Goal: Answer question/provide support

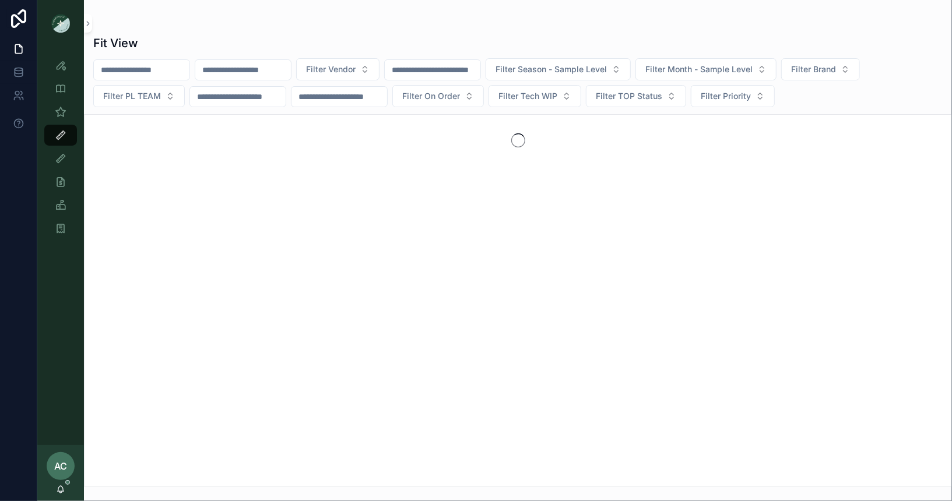
click at [278, 67] on input "scrollable content" at bounding box center [243, 70] width 96 height 16
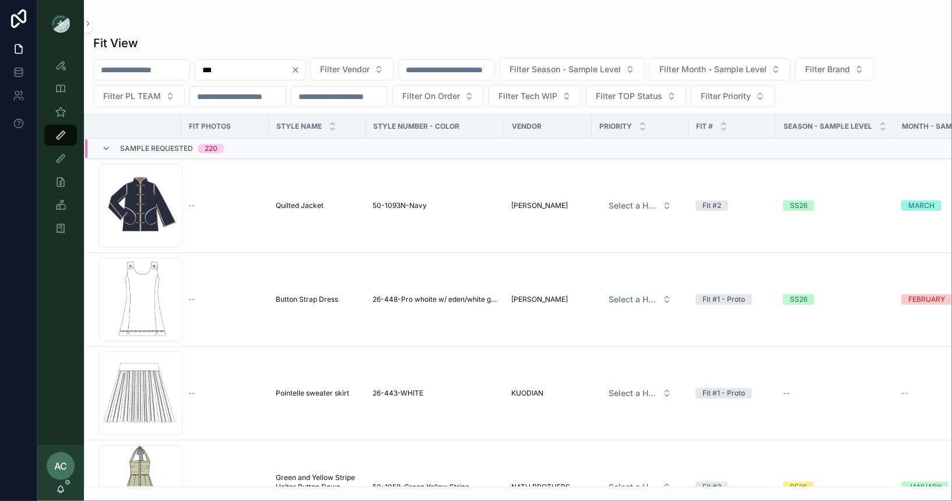
type input "***"
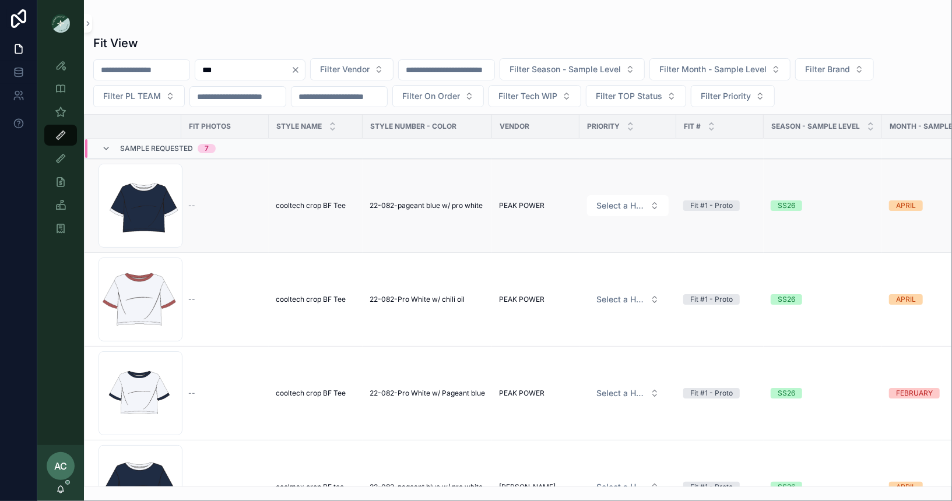
click at [230, 196] on td "--" at bounding box center [224, 206] width 87 height 94
click at [138, 198] on div "Screenshot-2025-08-27-at-11.49.37-PM .png" at bounding box center [141, 206] width 84 height 84
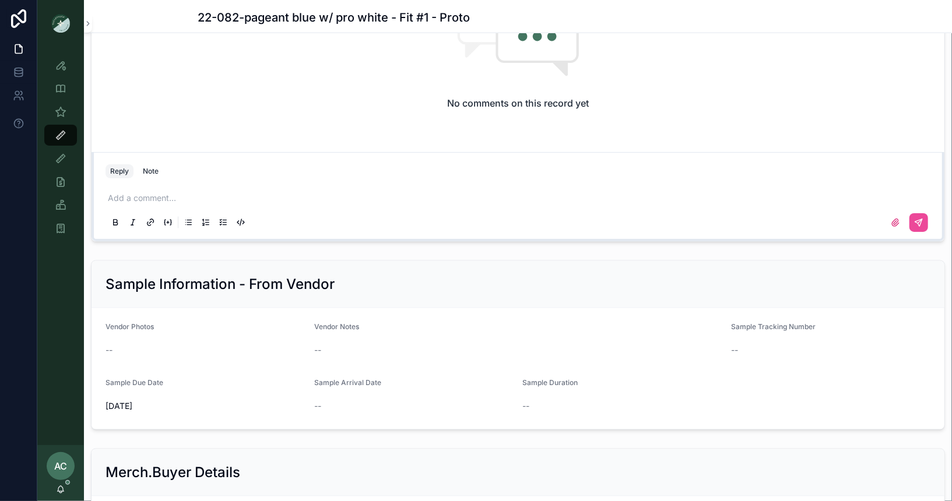
scroll to position [1053, 0]
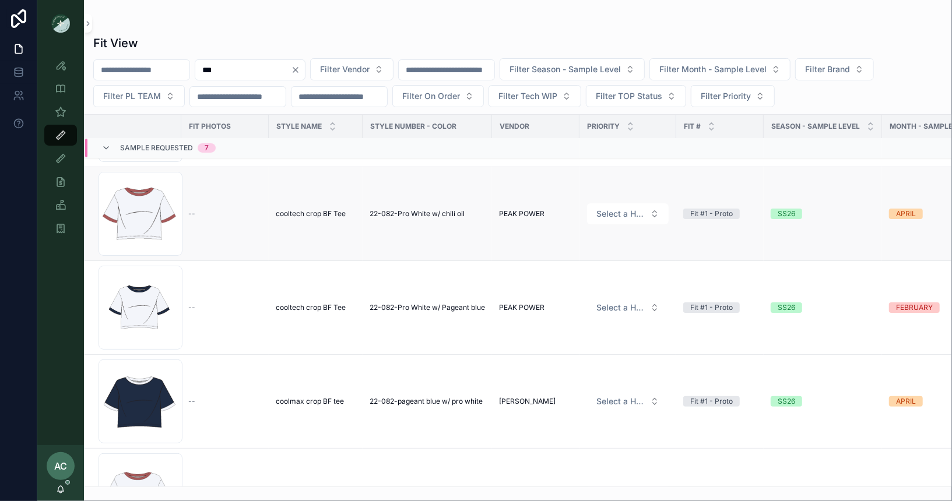
scroll to position [89, 0]
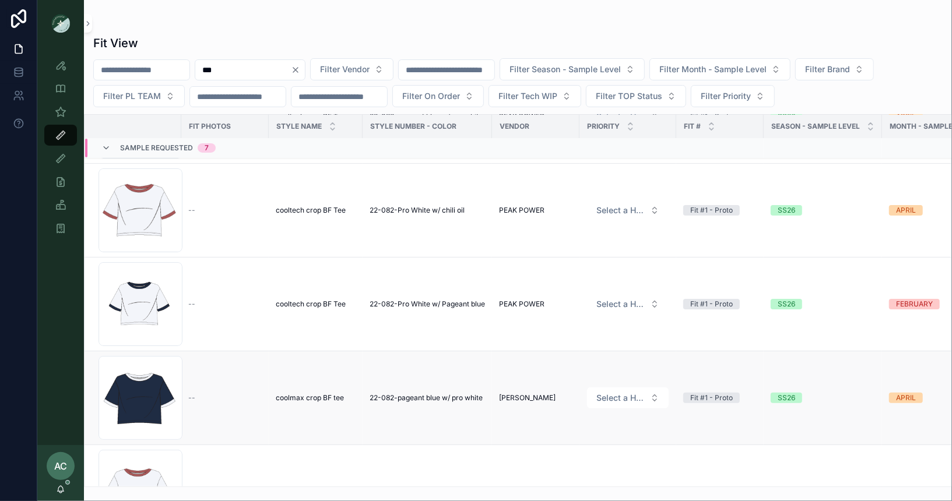
click at [236, 404] on td "--" at bounding box center [224, 399] width 87 height 94
click at [121, 382] on div "Screenshot-2025-08-27-at-11.40.32-PM .png" at bounding box center [141, 398] width 84 height 84
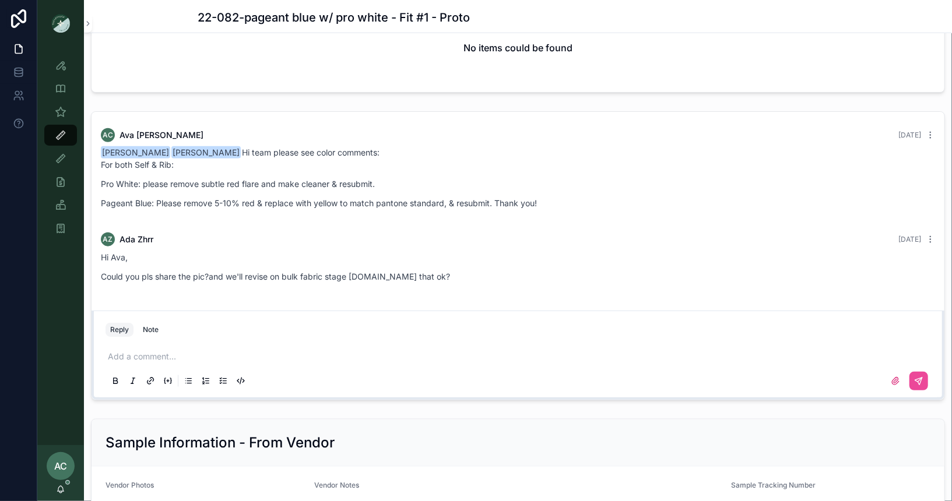
scroll to position [812, 0]
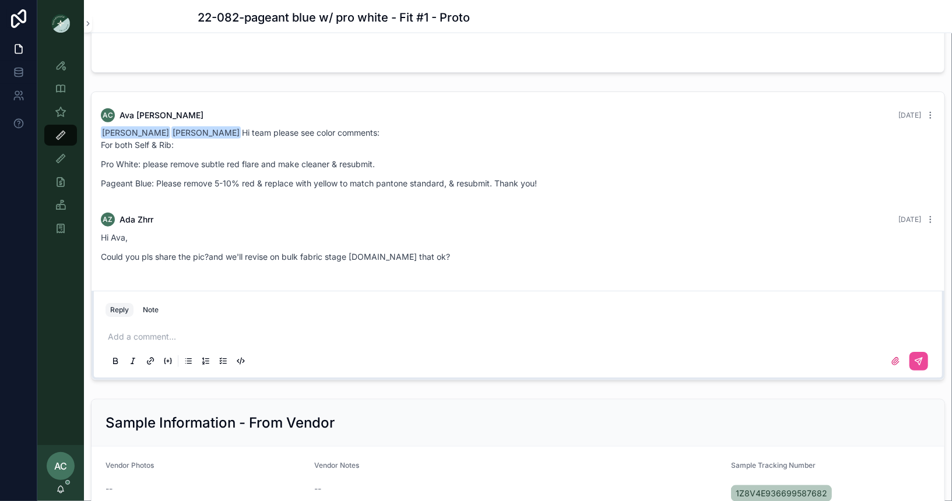
click at [157, 332] on p "scrollable content" at bounding box center [520, 337] width 825 height 12
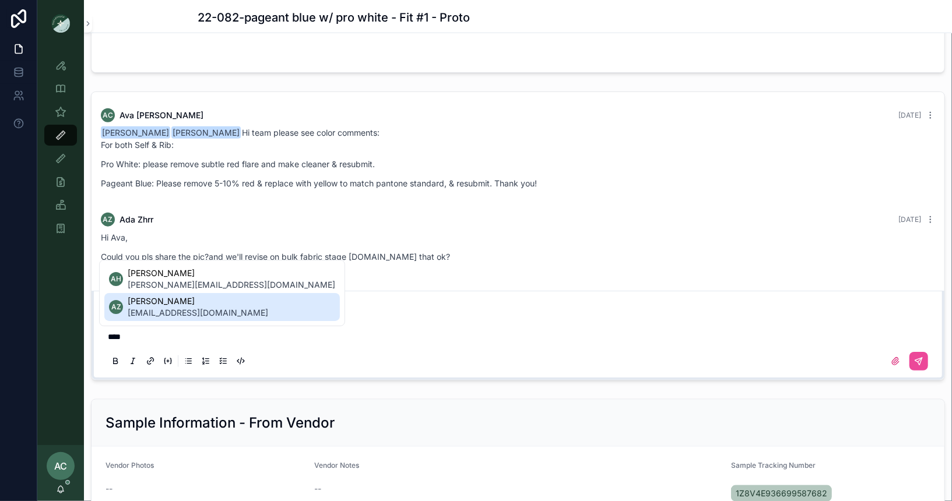
click at [183, 307] on span "ada.zhrr@ntvanwell.com" at bounding box center [198, 313] width 140 height 12
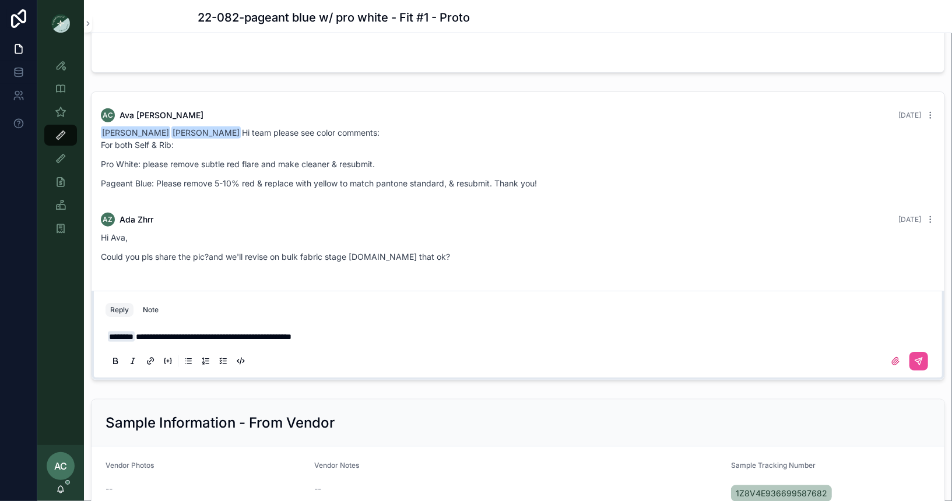
click at [253, 333] on span "**********" at bounding box center [214, 337] width 156 height 8
click at [358, 333] on p "**********" at bounding box center [520, 337] width 825 height 12
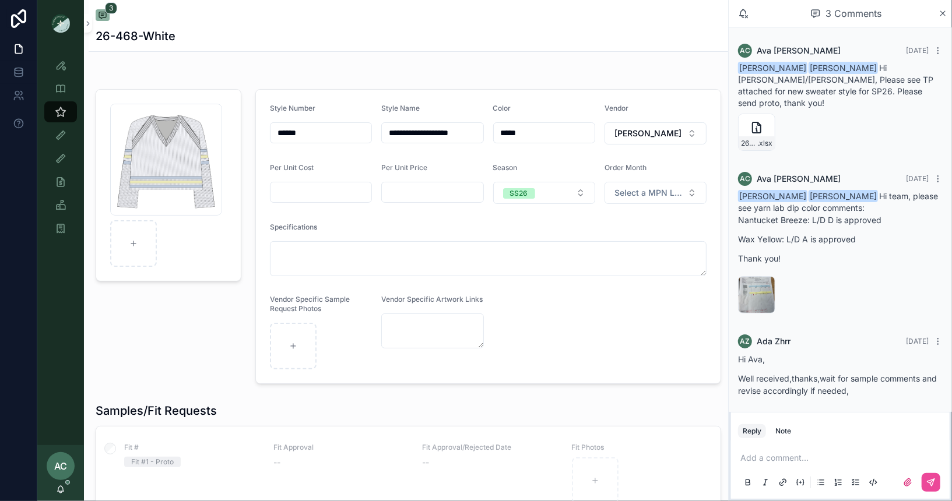
scroll to position [47, 0]
click at [811, 299] on div "IMG_4639 .jpg" at bounding box center [840, 294] width 205 height 37
click at [746, 276] on div "IMG_4639 .jpg" at bounding box center [756, 294] width 37 height 37
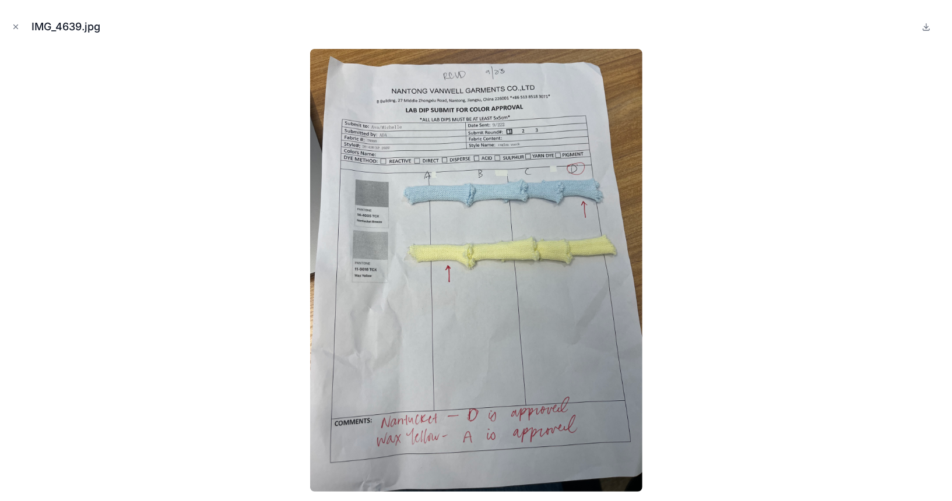
click at [17, 16] on div "IMG_4639.jpg" at bounding box center [475, 26] width 933 height 35
click at [15, 23] on icon "Close modal" at bounding box center [16, 27] width 8 height 8
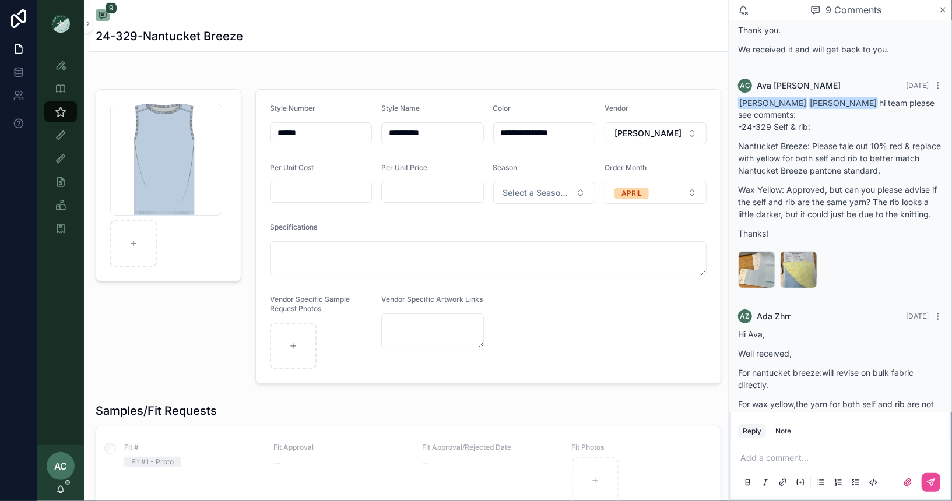
scroll to position [613, 0]
click at [789, 251] on div "IMG_4638-(1) .jpg" at bounding box center [798, 269] width 37 height 37
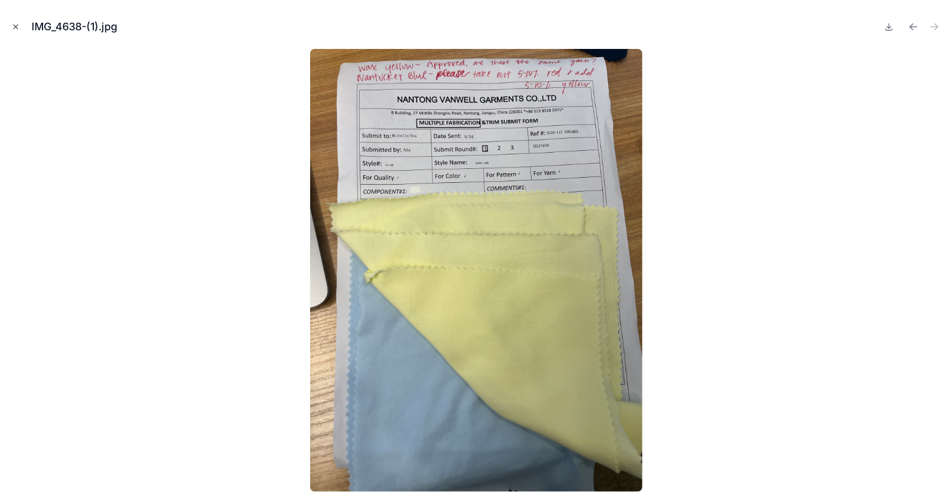
click at [13, 30] on icon "Close modal" at bounding box center [16, 27] width 8 height 8
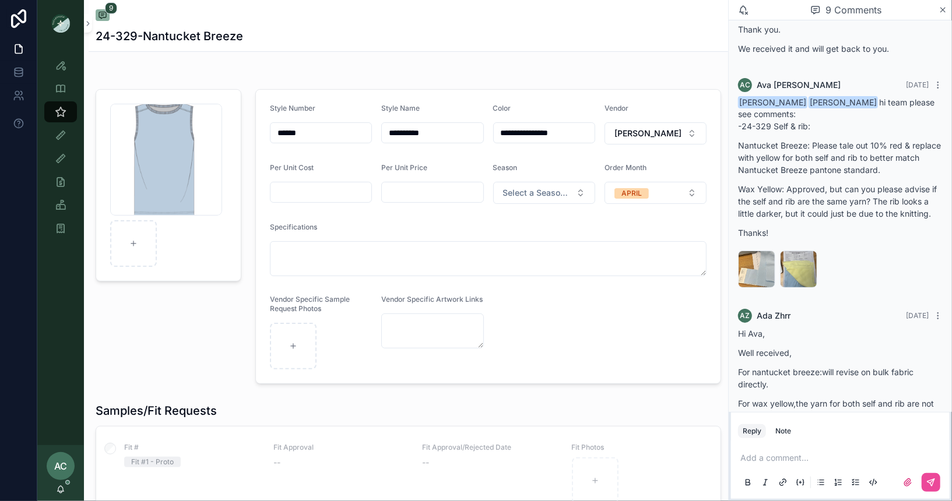
click at [802, 460] on p "scrollable content" at bounding box center [842, 458] width 205 height 12
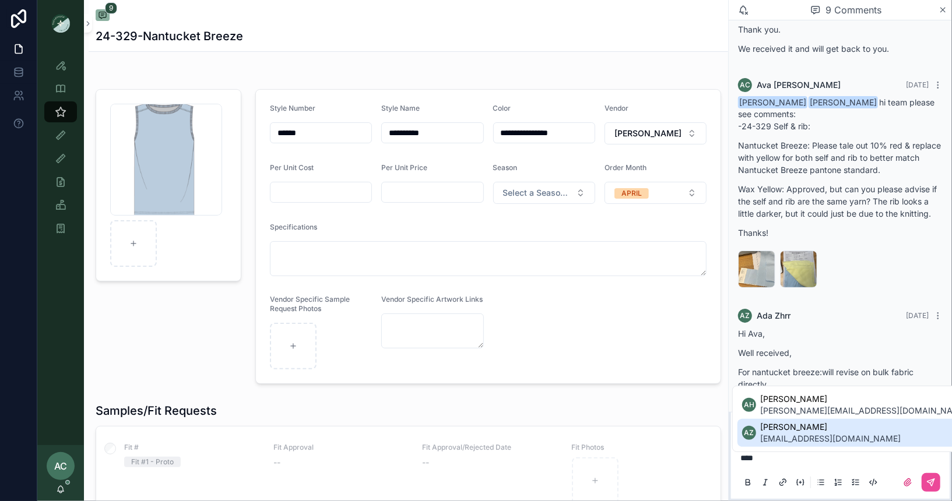
click at [821, 431] on span "[PERSON_NAME]" at bounding box center [831, 427] width 140 height 12
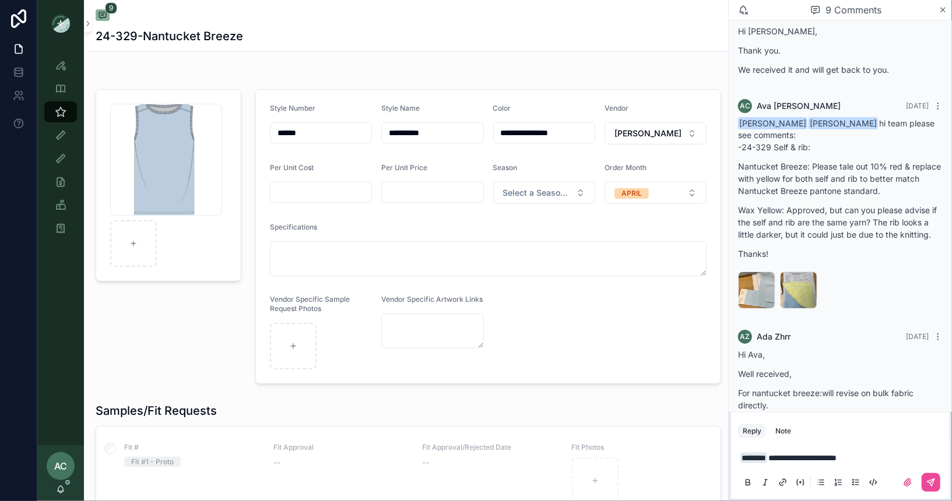
scroll to position [593, 0]
click at [792, 271] on div "IMG_4638-(1) .jpg" at bounding box center [798, 289] width 37 height 37
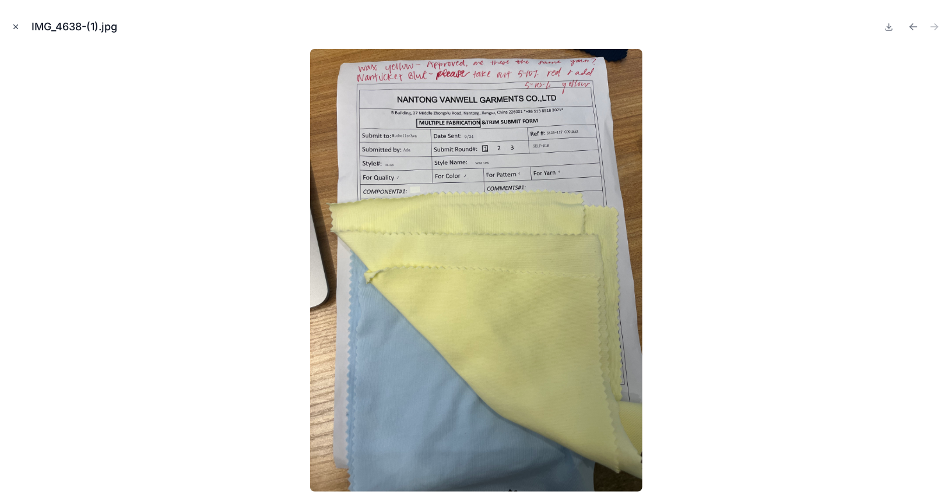
click at [18, 27] on icon "Close modal" at bounding box center [16, 27] width 8 height 8
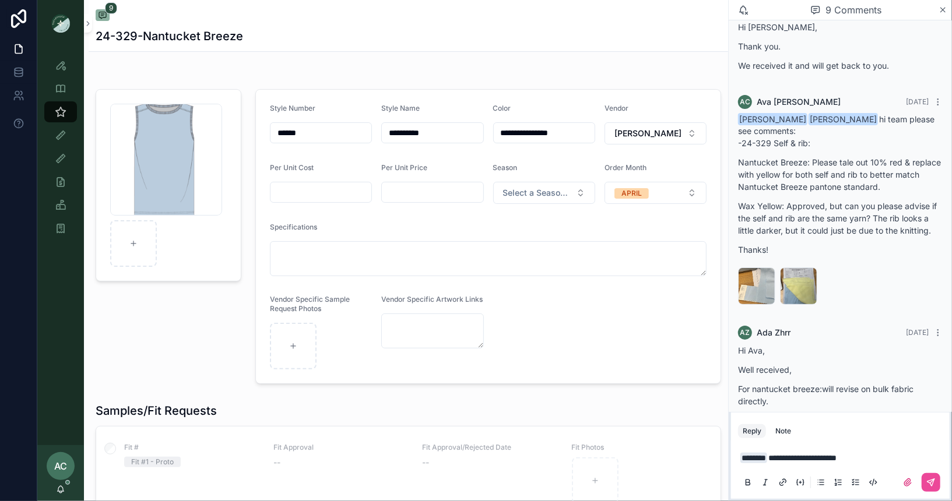
scroll to position [616, 0]
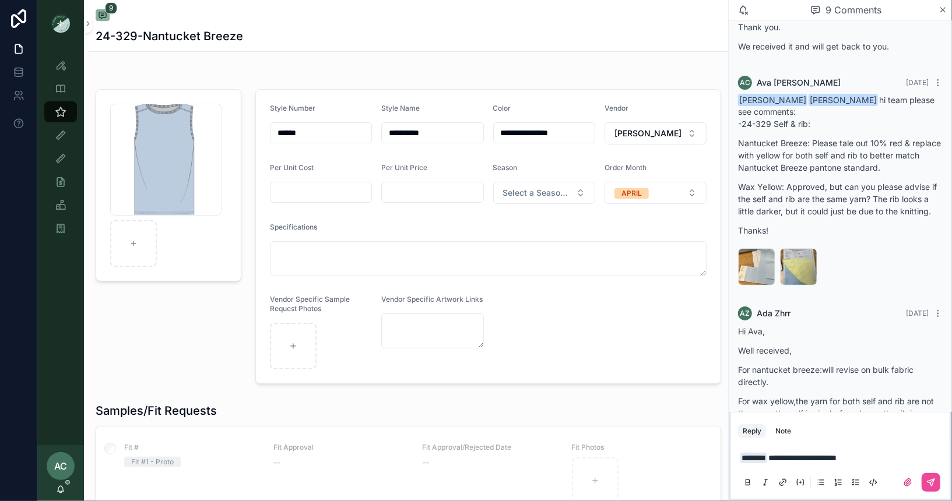
click at [888, 458] on p "**********" at bounding box center [842, 458] width 205 height 12
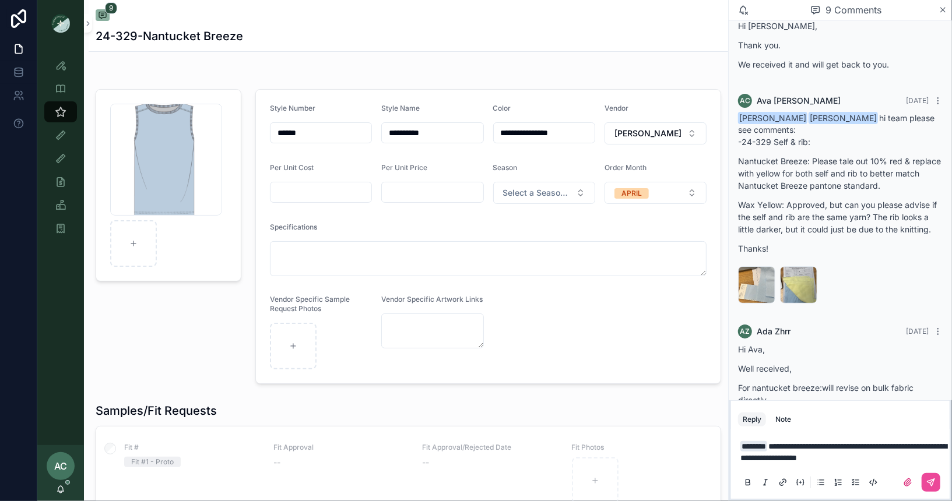
scroll to position [627, 0]
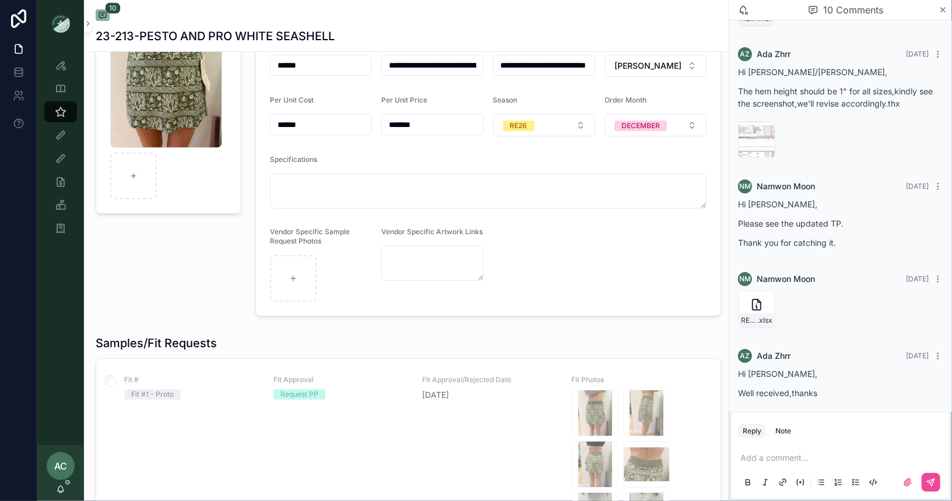
scroll to position [144, 0]
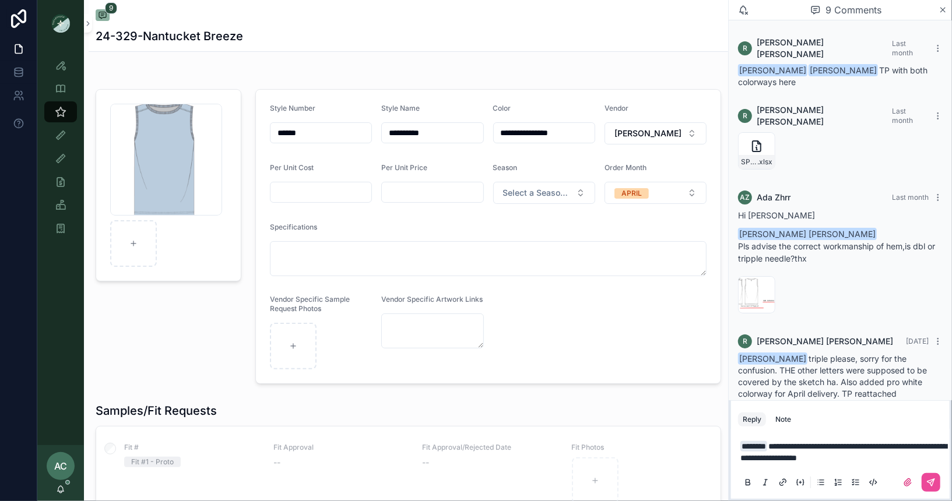
scroll to position [627, 0]
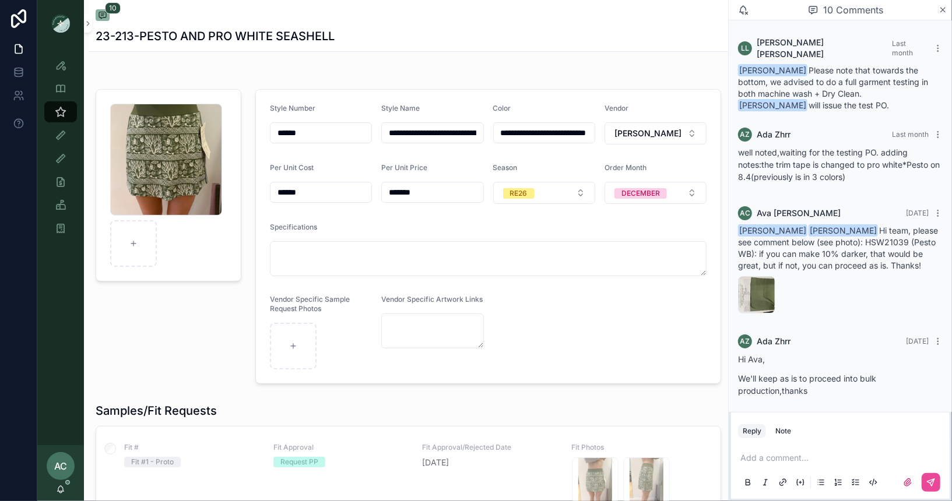
scroll to position [665, 0]
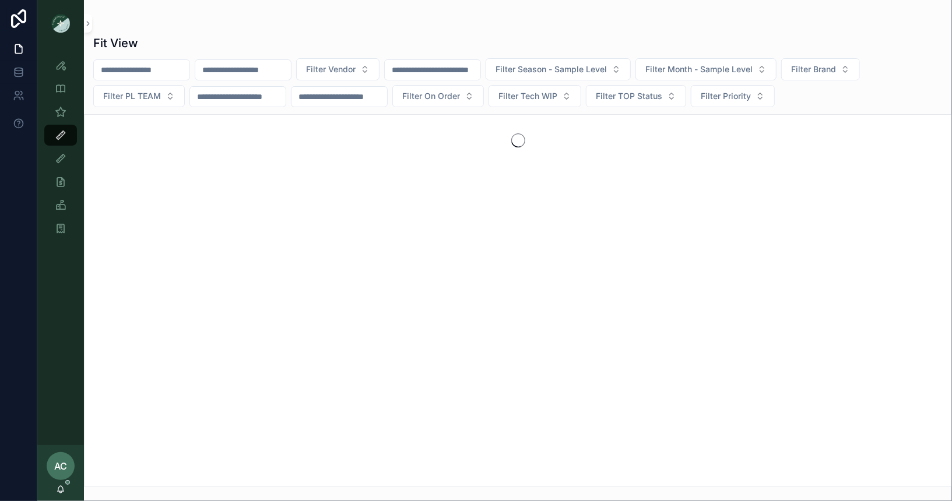
click at [290, 66] on input "scrollable content" at bounding box center [243, 70] width 96 height 16
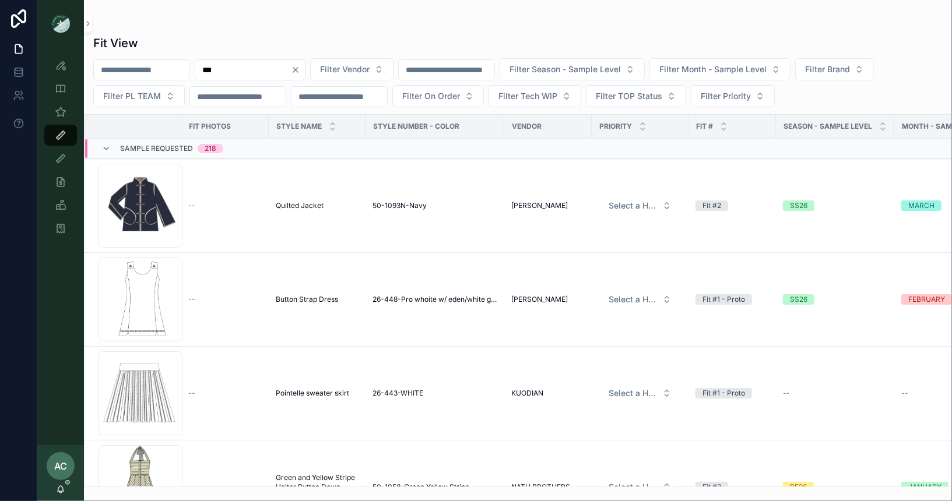
type input "***"
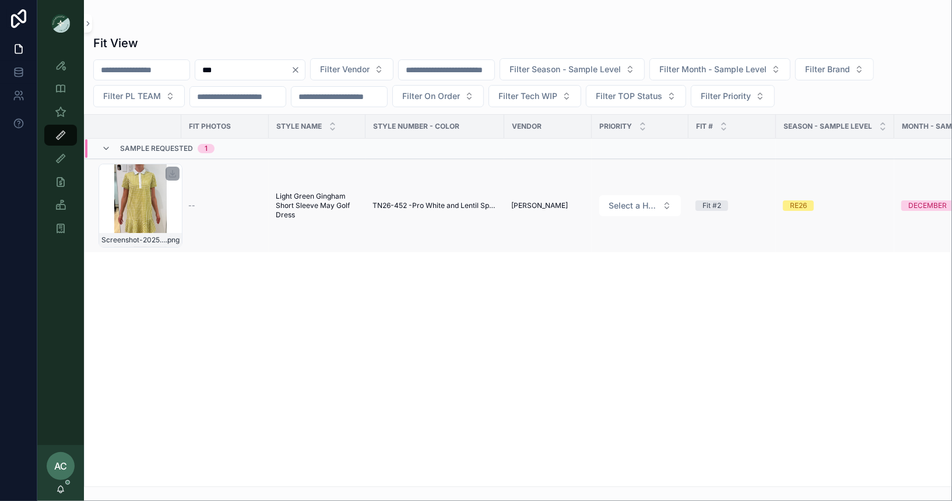
click at [129, 200] on div "Screenshot-2025-09-05-at-3.50.29-PM .png" at bounding box center [141, 206] width 84 height 84
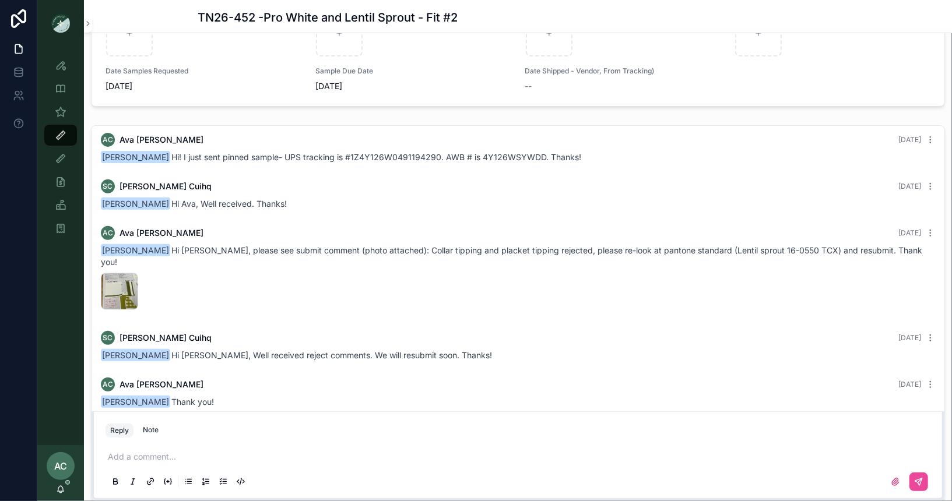
scroll to position [1104, 0]
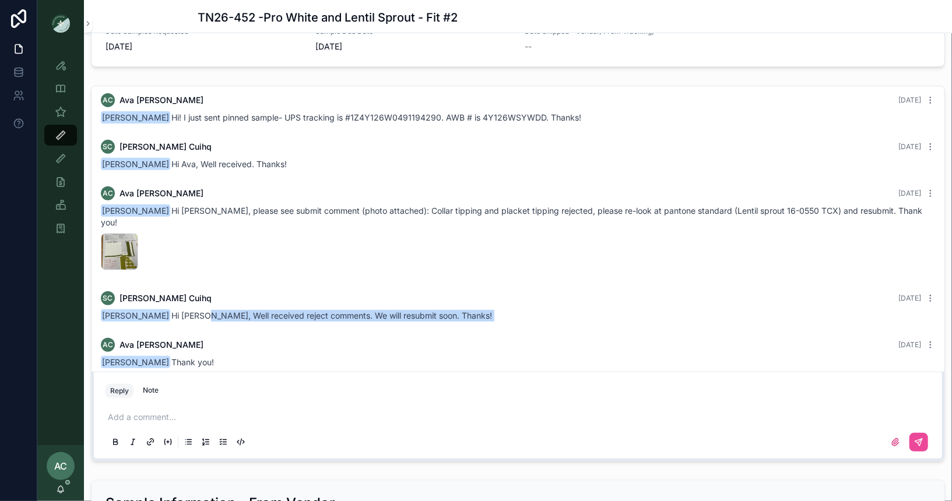
drag, startPoint x: 170, startPoint y: 300, endPoint x: 357, endPoint y: 319, distance: 188.7
click at [357, 319] on div "AR [PERSON_NAME] Last month Hi [PERSON_NAME] and [PERSON_NAME] Here is the TP w…" at bounding box center [518, 78] width 853 height 614
click at [496, 331] on div "AC [PERSON_NAME] [DATE] [PERSON_NAME] Thank you!" at bounding box center [518, 353] width 848 height 44
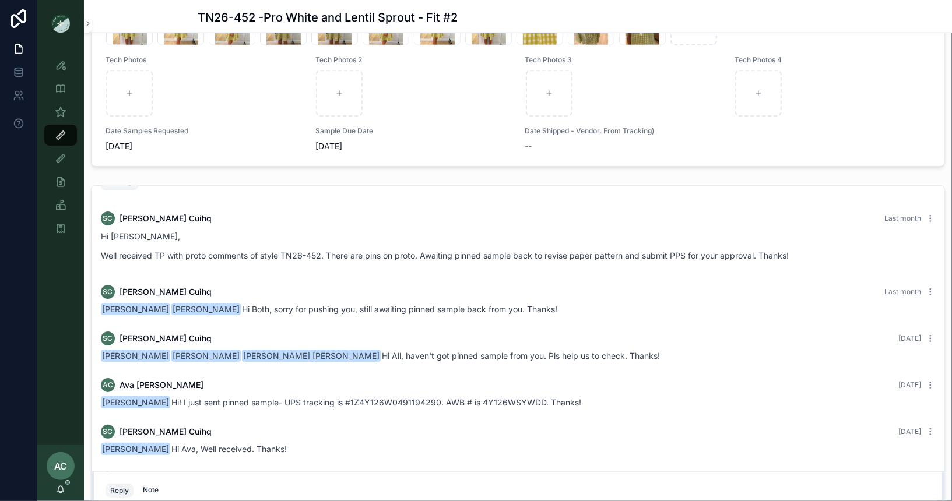
scroll to position [129, 0]
click at [699, 219] on div "SC [PERSON_NAME] Last month" at bounding box center [518, 220] width 834 height 14
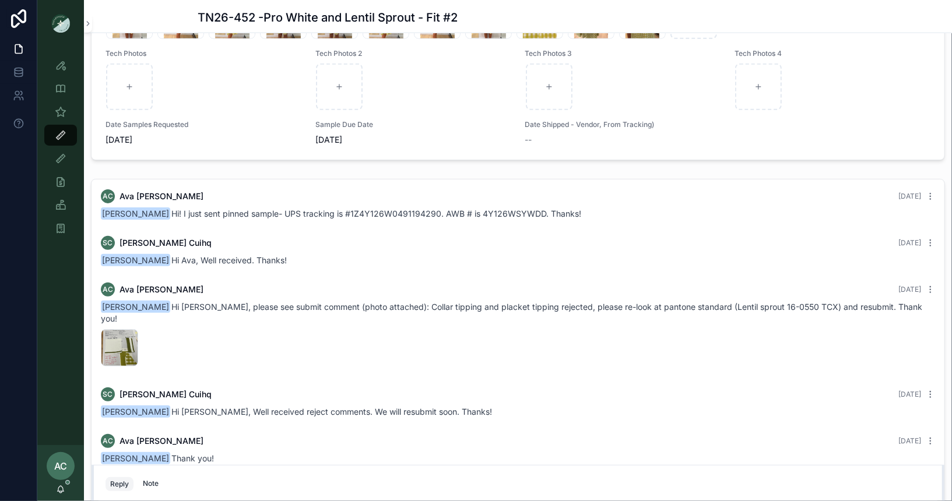
scroll to position [315, 0]
